Goal: Task Accomplishment & Management: Use online tool/utility

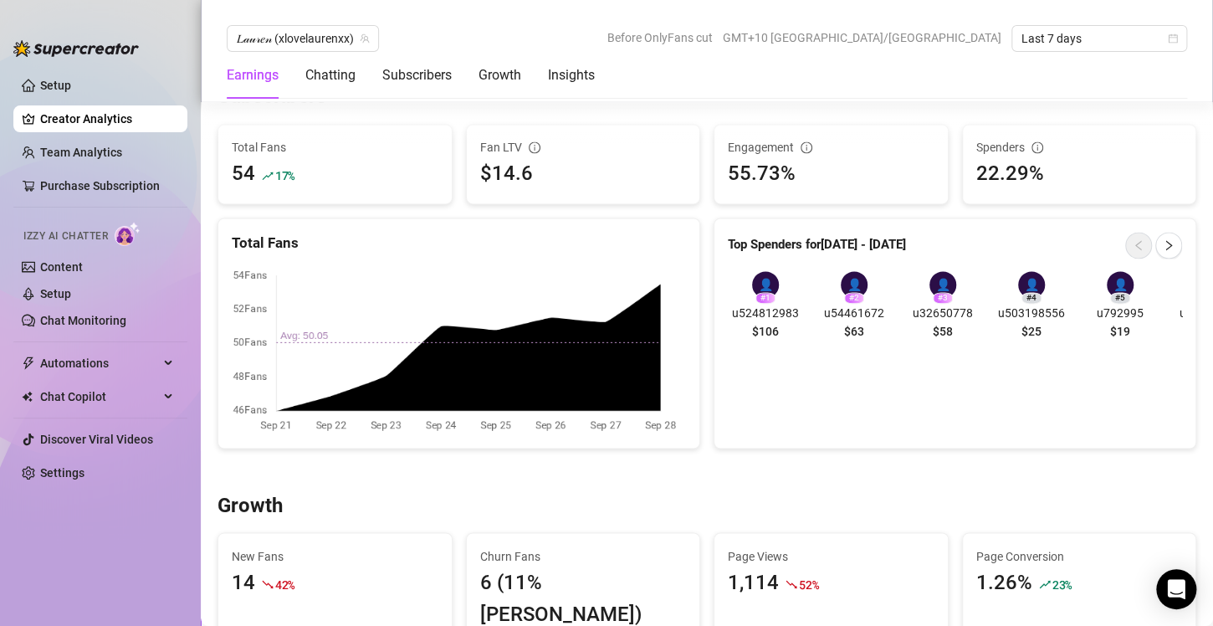
scroll to position [1037, 0]
click at [126, 320] on link "Chat Monitoring" at bounding box center [83, 320] width 86 height 13
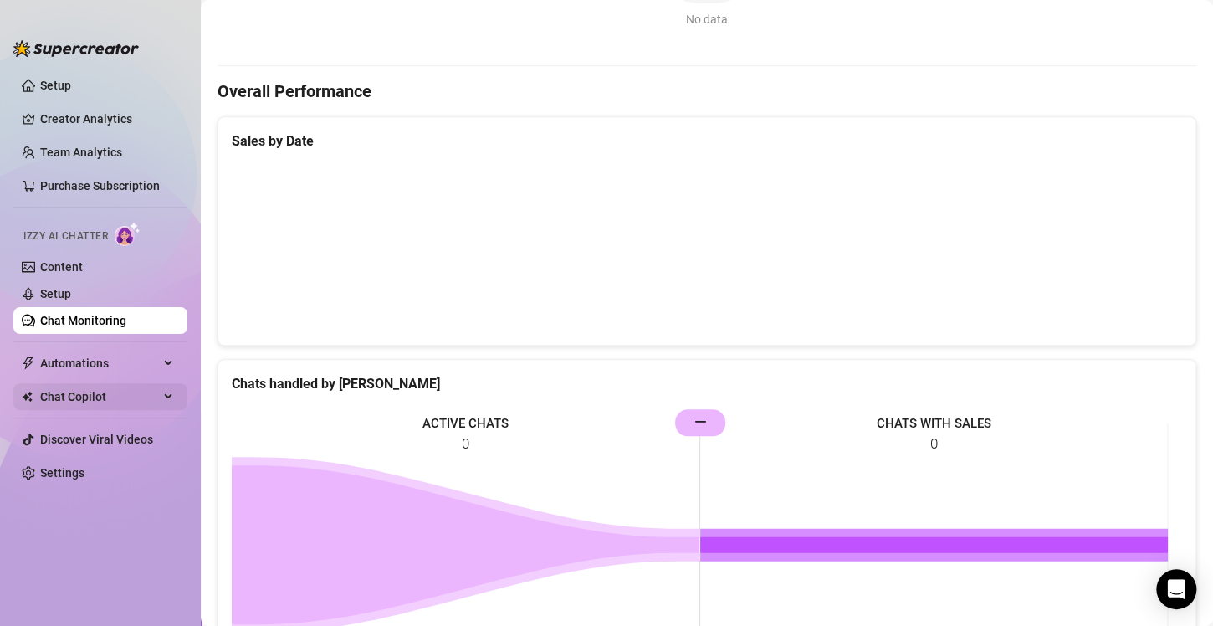
scroll to position [634, 0]
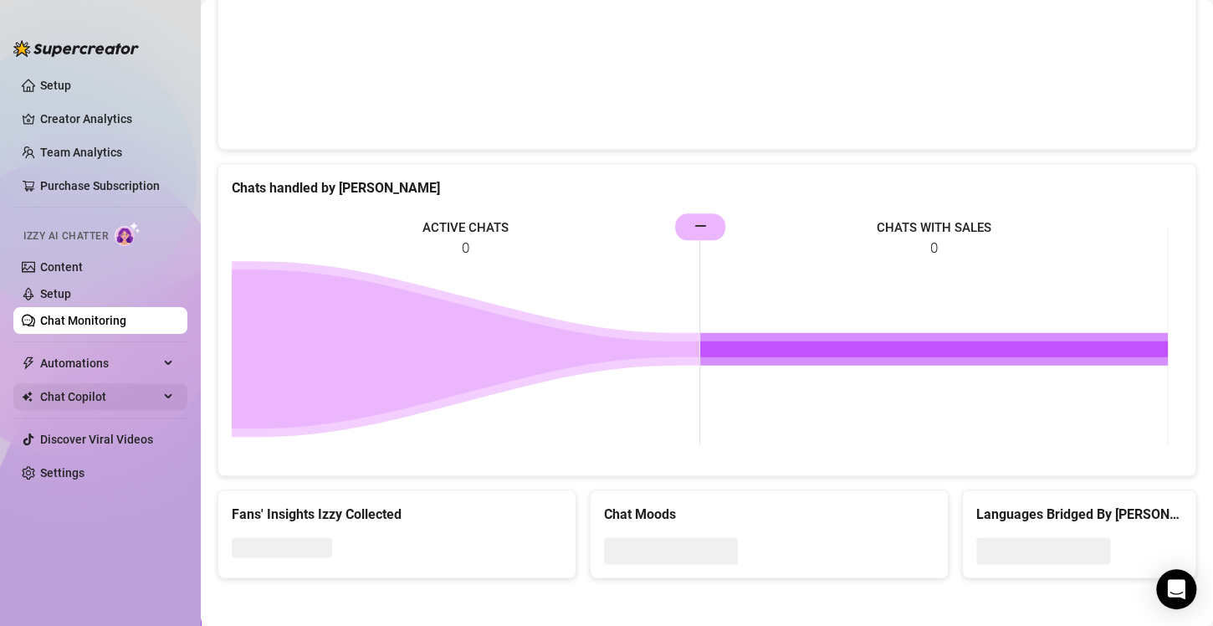
click at [131, 392] on span "Chat Copilot" at bounding box center [99, 396] width 119 height 27
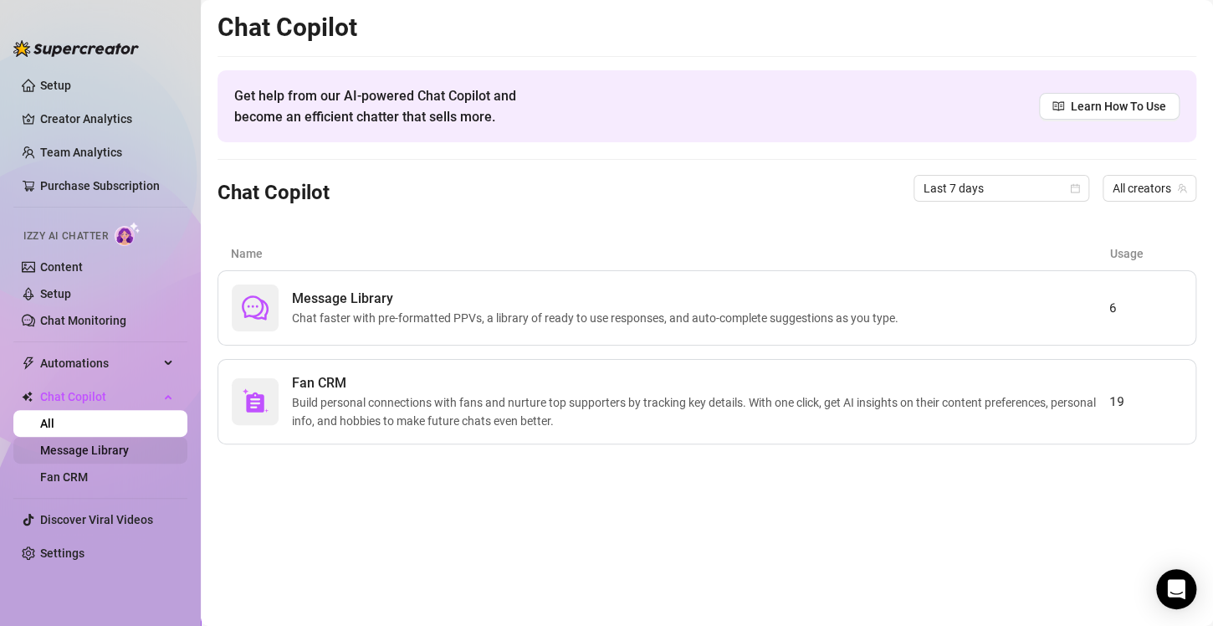
click at [129, 449] on link "Message Library" at bounding box center [84, 450] width 89 height 13
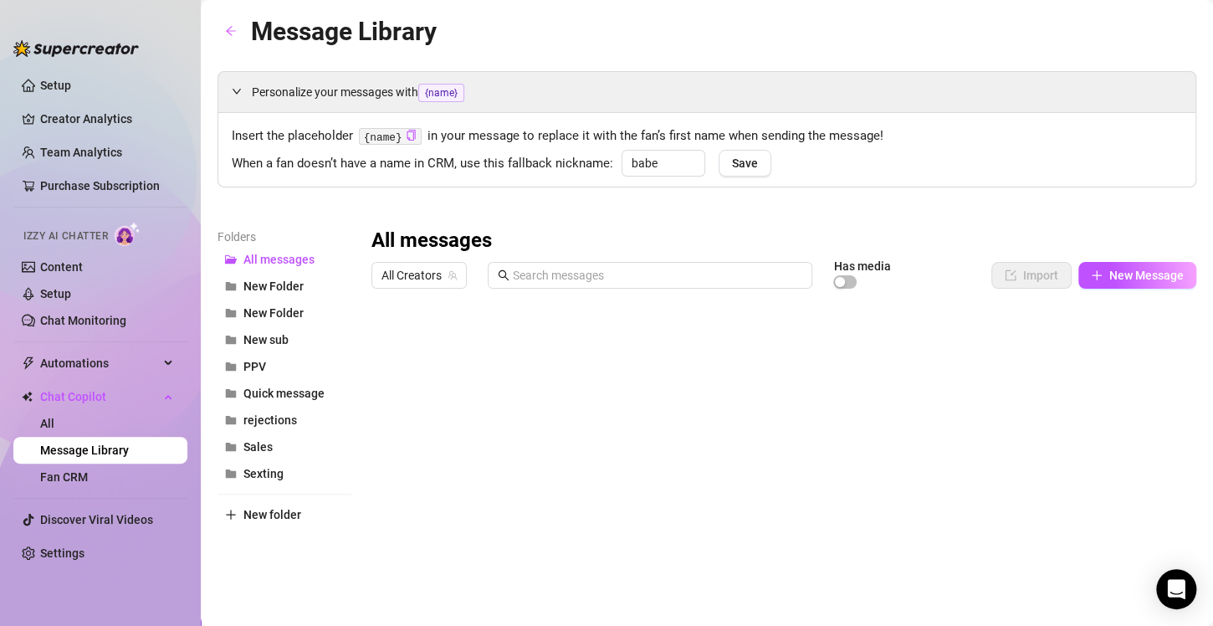
click at [495, 370] on div at bounding box center [777, 482] width 811 height 373
click at [292, 416] on span "rejections" at bounding box center [271, 419] width 54 height 13
click at [291, 310] on span "New Folder" at bounding box center [274, 312] width 60 height 13
drag, startPoint x: 769, startPoint y: 341, endPoint x: 678, endPoint y: 435, distance: 130.8
click at [678, 435] on div at bounding box center [777, 482] width 811 height 373
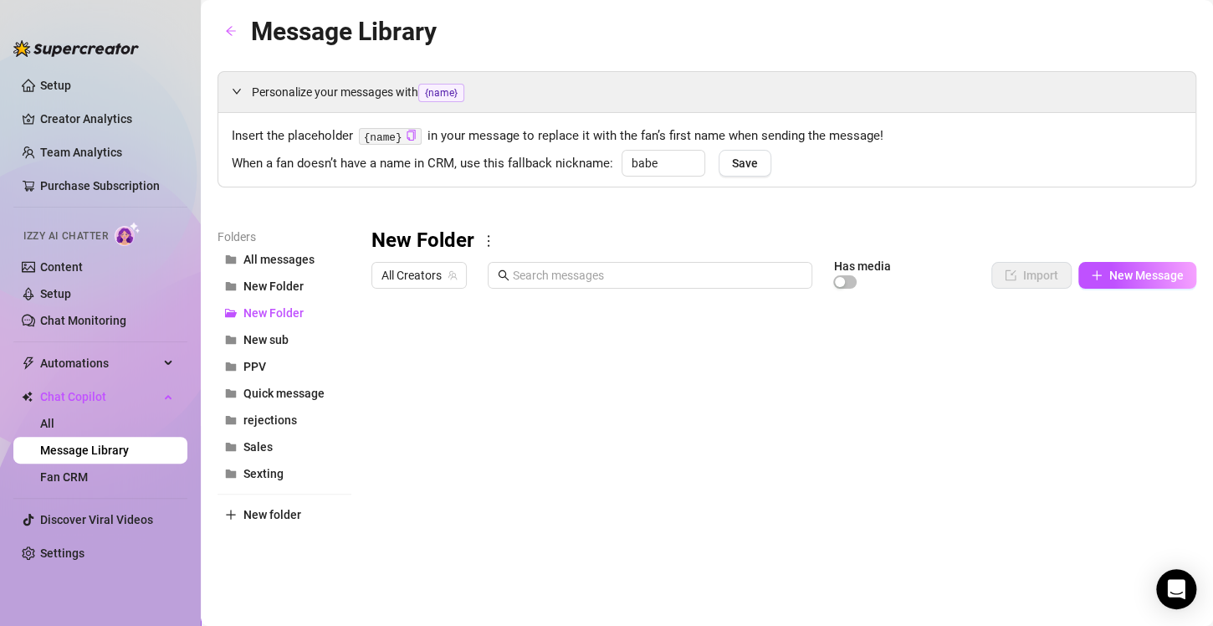
click at [380, 347] on div at bounding box center [777, 482] width 811 height 373
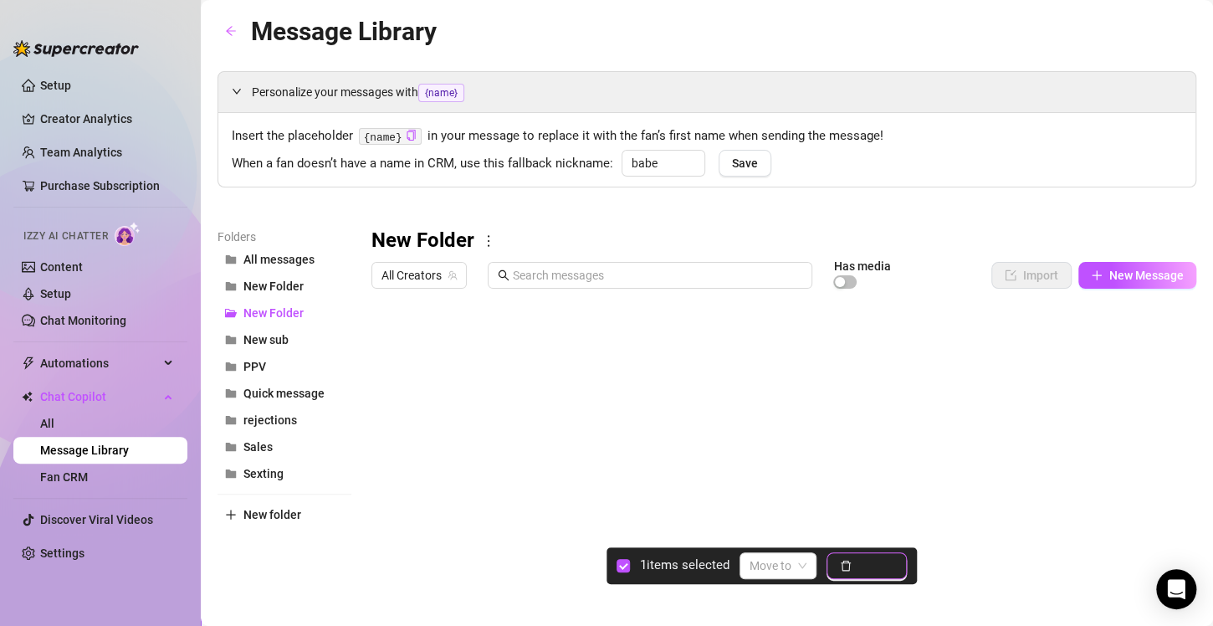
click at [864, 565] on span "Delete" at bounding box center [876, 565] width 35 height 13
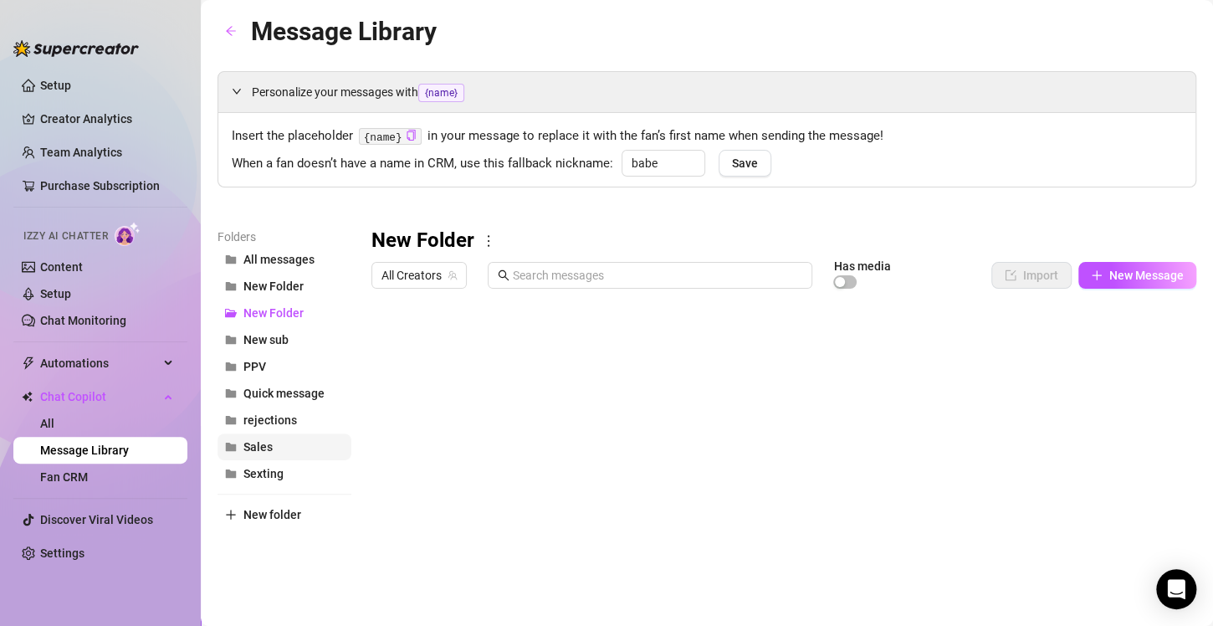
drag, startPoint x: 279, startPoint y: 310, endPoint x: 254, endPoint y: 433, distance: 126.2
click at [254, 433] on button "Sales" at bounding box center [285, 446] width 134 height 27
click at [257, 413] on span "rejections" at bounding box center [271, 419] width 54 height 13
click at [1125, 297] on div "rejections All Creators Has media Import New Message Title Text Media $ AI Pric…" at bounding box center [784, 503] width 825 height 551
click at [1107, 267] on button "New Message" at bounding box center [1138, 275] width 118 height 27
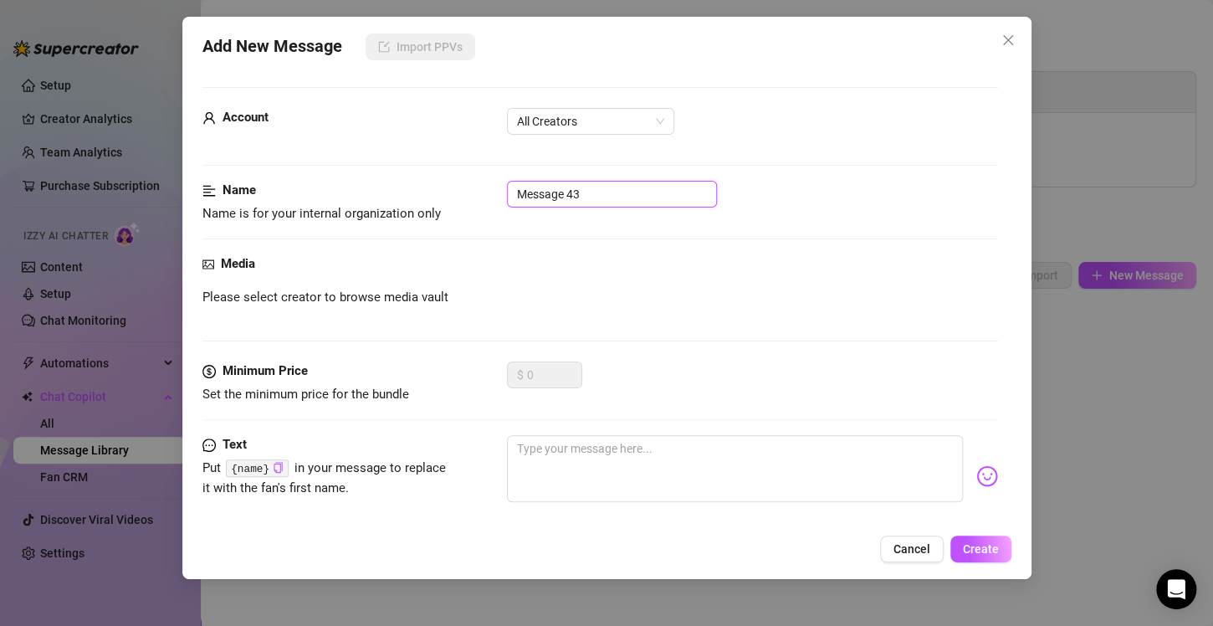
click at [608, 193] on input "Message 43" at bounding box center [612, 194] width 210 height 27
type input "no meets"
click at [525, 464] on textarea at bounding box center [735, 468] width 456 height 67
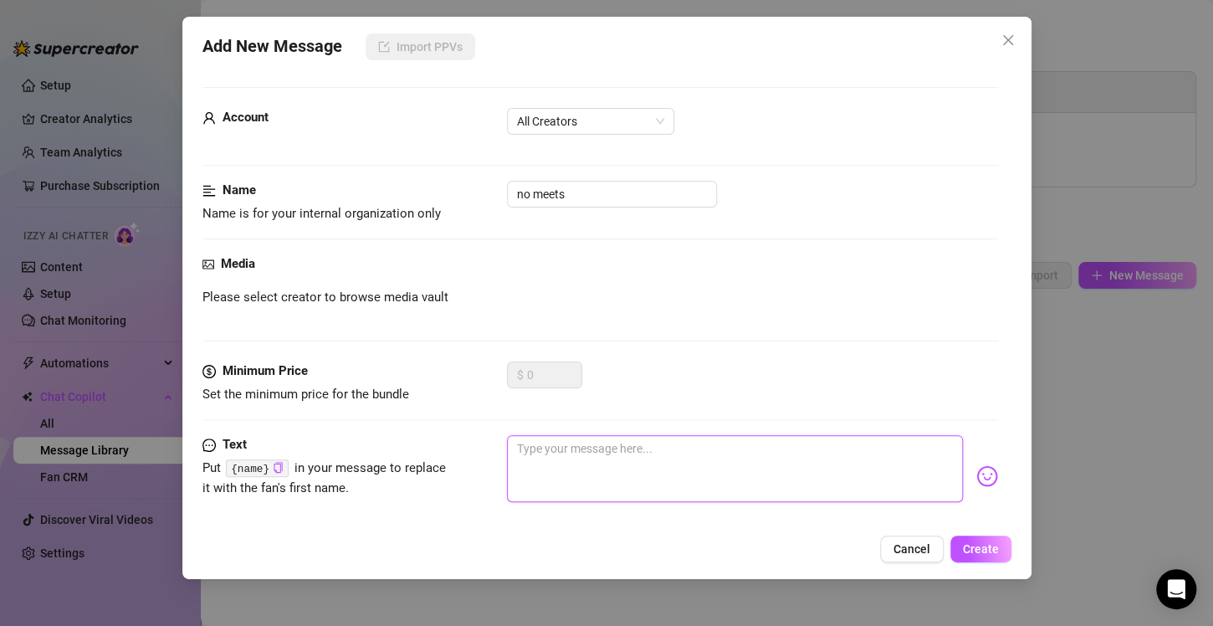
paste textarea "Yeah i dont do anything irl sorry! happy for u to stick around for my content b…"
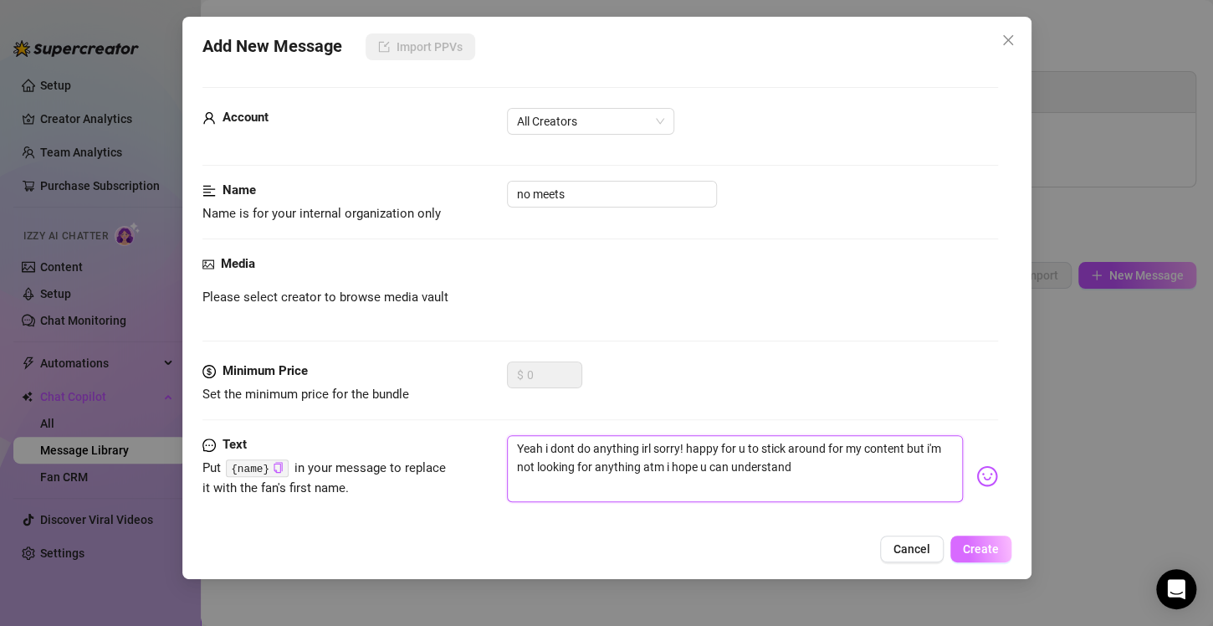
type textarea "Yeah i dont do anything irl sorry! happy for u to stick around for my content b…"
click at [963, 547] on span "Create" at bounding box center [981, 548] width 36 height 13
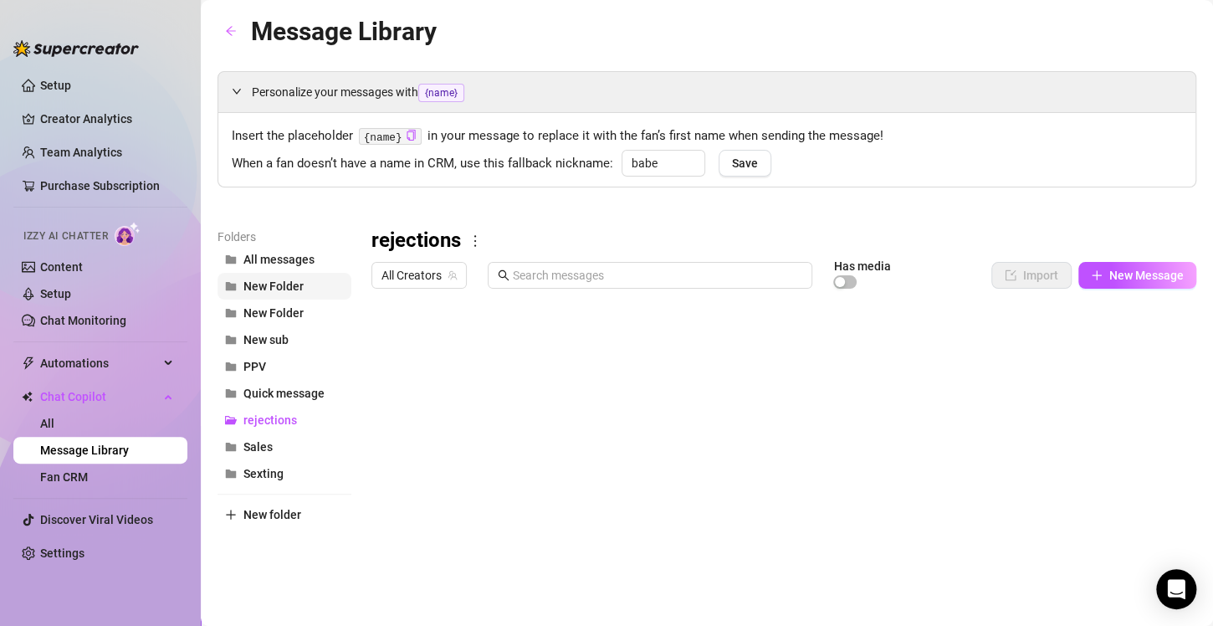
click at [277, 286] on span "New Folder" at bounding box center [274, 286] width 60 height 13
click at [280, 320] on span "New Folder" at bounding box center [274, 312] width 60 height 13
click at [62, 82] on link "Setup" at bounding box center [55, 85] width 31 height 13
